Goal: Information Seeking & Learning: Learn about a topic

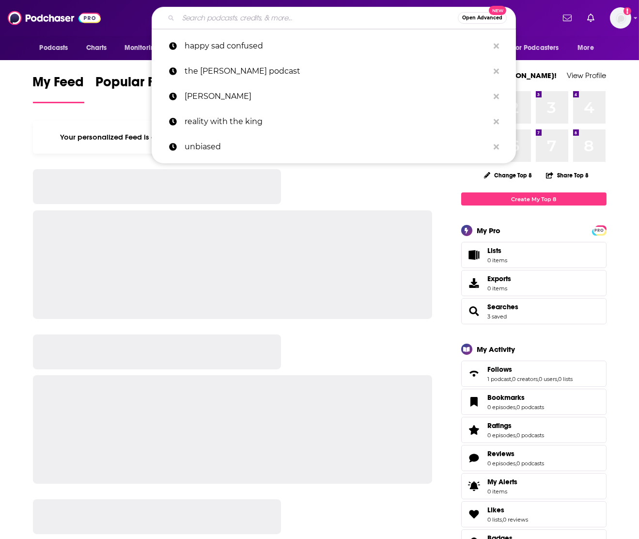
click at [326, 15] on input "Search podcasts, credits, & more..." at bounding box center [318, 18] width 280 height 16
paste input "EmPowered Couples with The Freemans"
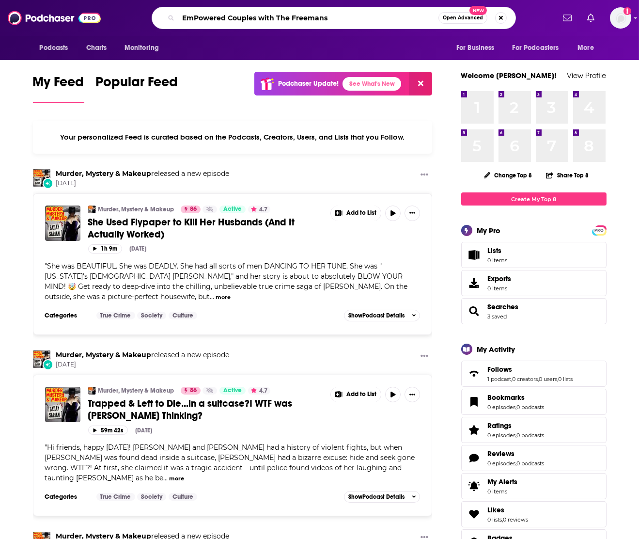
type input "EmPowered Couples with The Freemans"
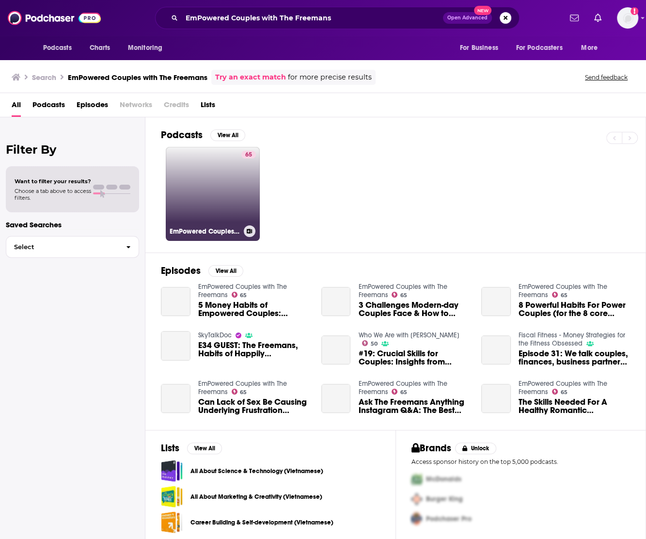
click at [230, 168] on link "65 EmPowered Couples with The Freemans" at bounding box center [213, 194] width 94 height 94
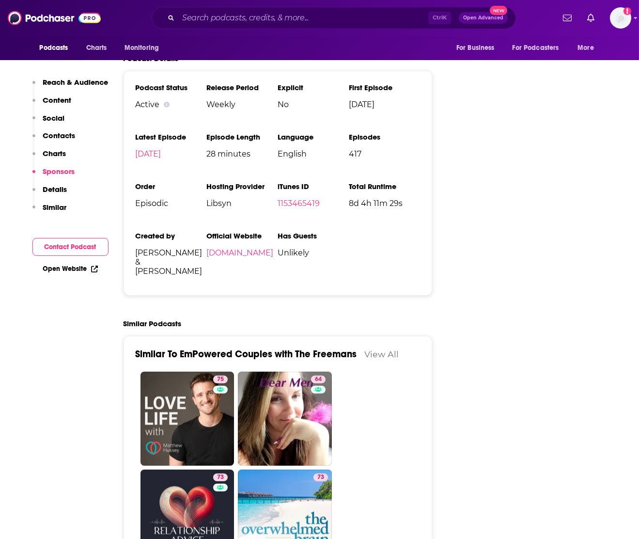
scroll to position [1497, 0]
